Goal: Share content

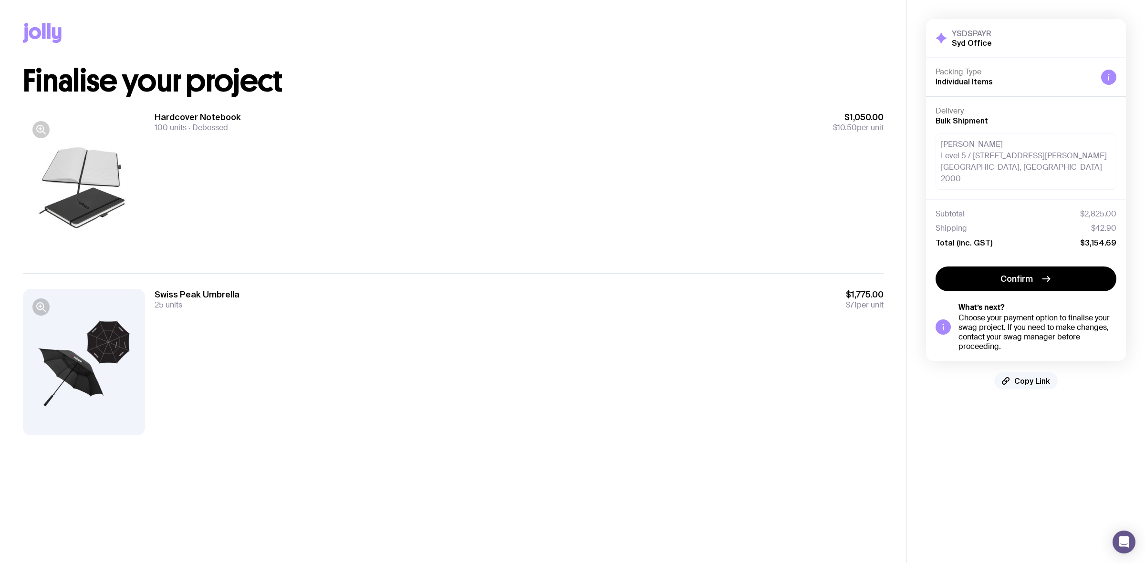
click at [1028, 376] on span "Copy Link" at bounding box center [1032, 381] width 36 height 10
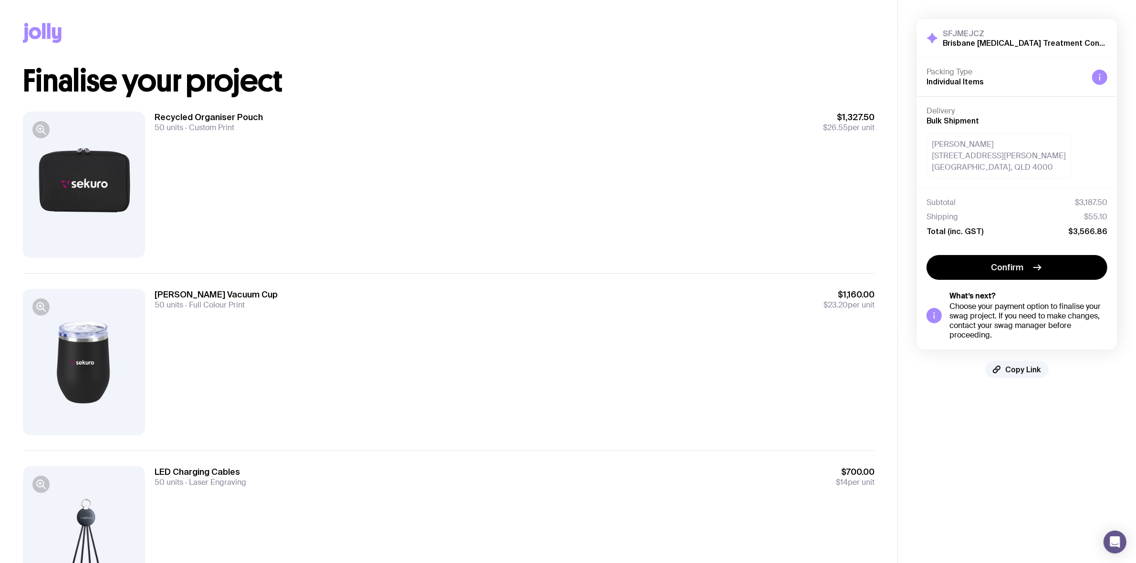
click at [1019, 366] on span "Copy Link" at bounding box center [1023, 370] width 36 height 10
